Goal: Information Seeking & Learning: Learn about a topic

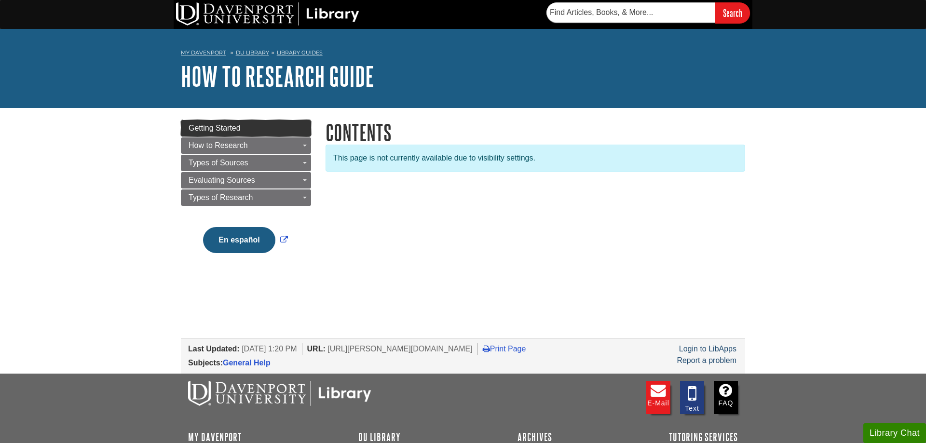
click at [215, 135] on link "Getting Started" at bounding box center [246, 128] width 130 height 16
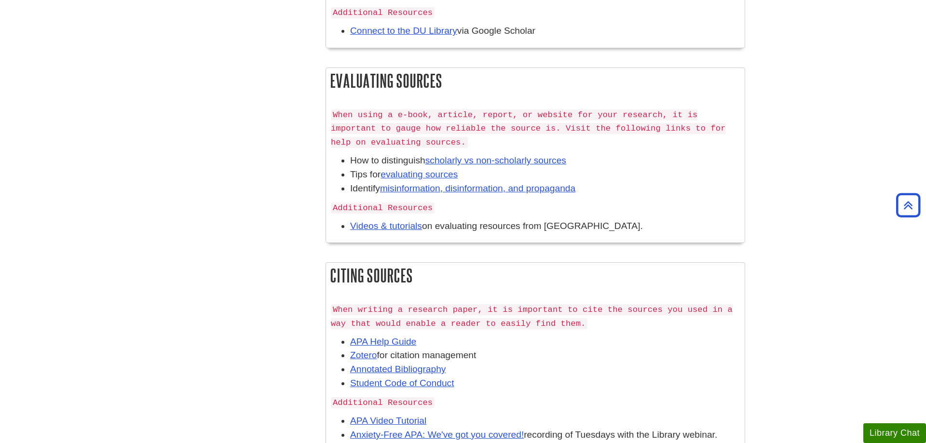
scroll to position [492, 0]
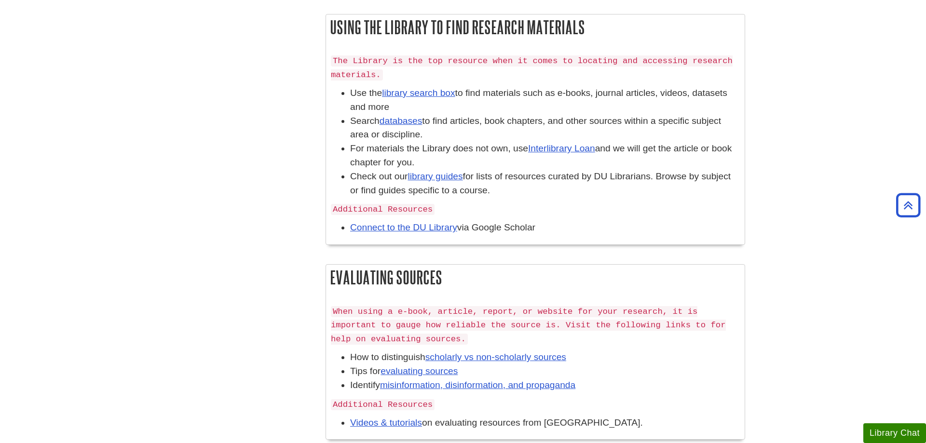
click at [812, 89] on body "Skip to Main Content Search My Davenport DU Library Library Guides How to Resea…" at bounding box center [463, 233] width 926 height 1450
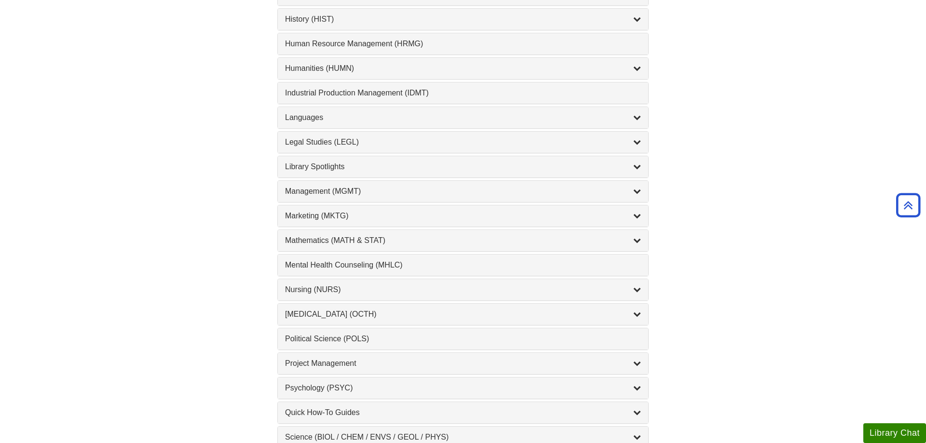
scroll to position [738, 0]
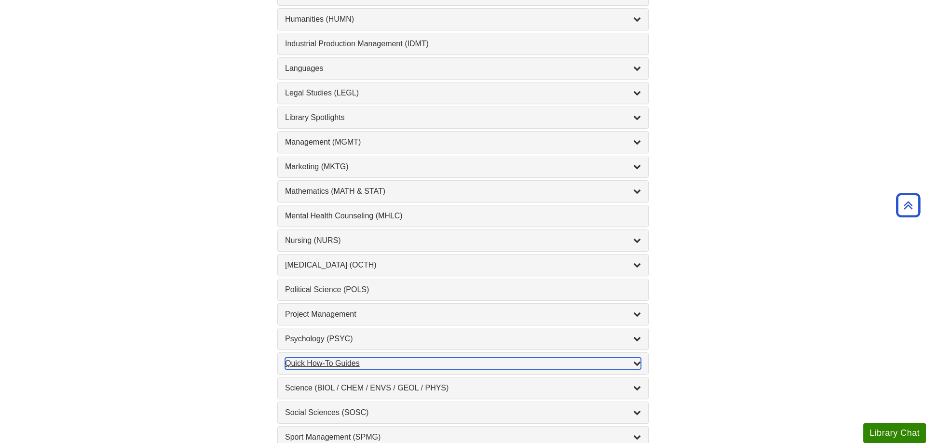
click at [313, 370] on div "Quick How-To Guides , 10 guides" at bounding box center [463, 364] width 356 height 12
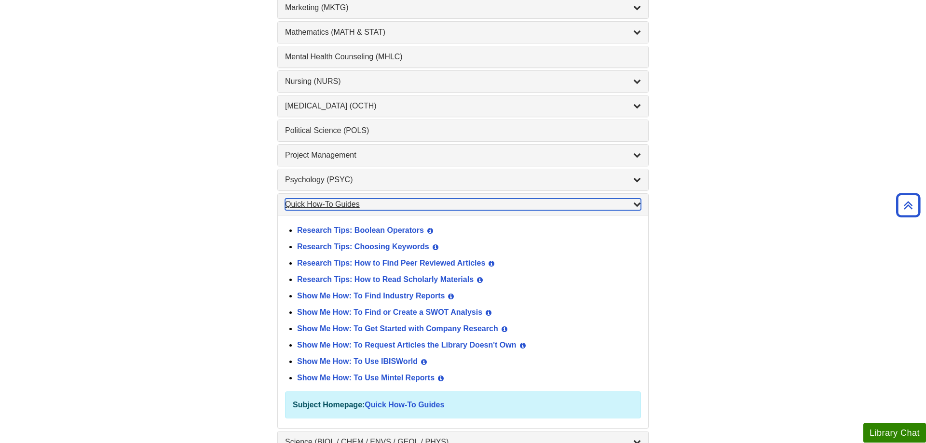
scroll to position [935, 0]
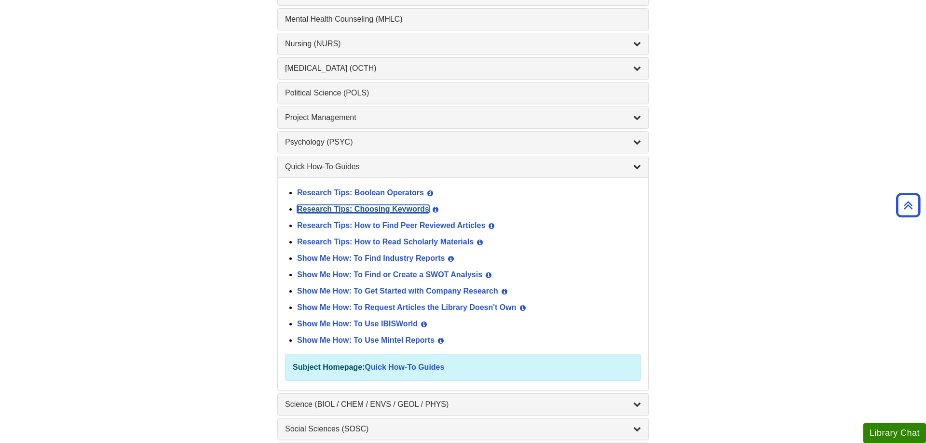
drag, startPoint x: 402, startPoint y: 208, endPoint x: 398, endPoint y: 213, distance: 6.1
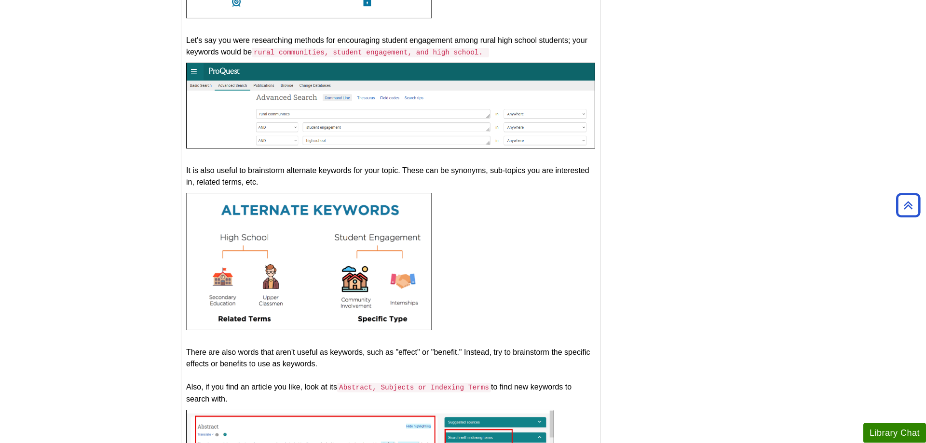
scroll to position [570, 0]
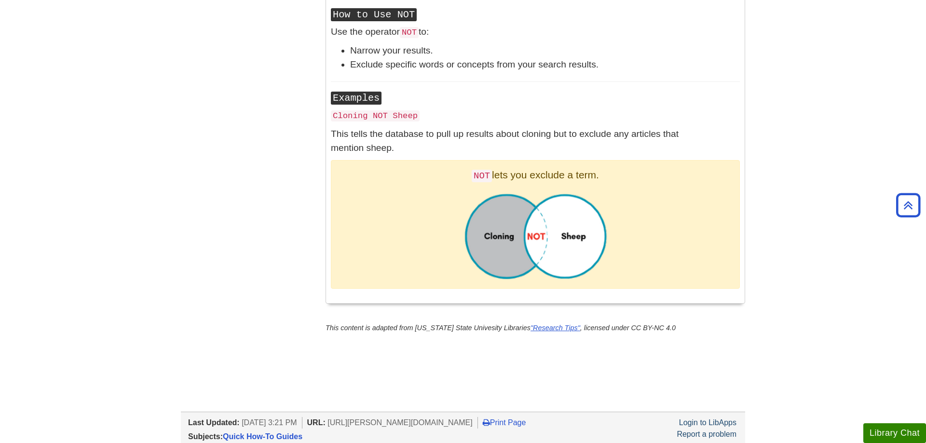
scroll to position [1644, 0]
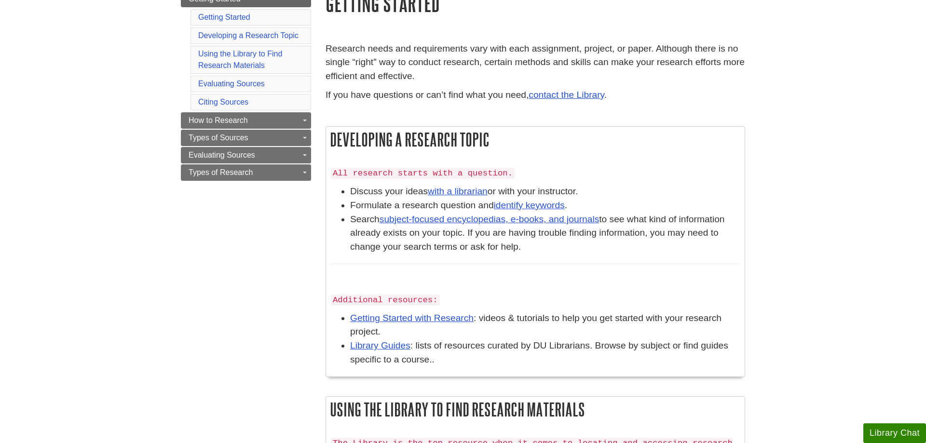
scroll to position [197, 0]
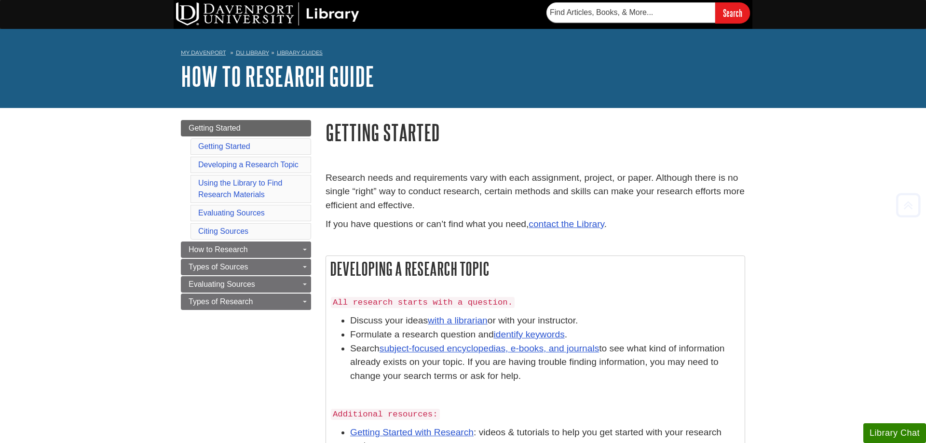
scroll to position [197, 0]
